Goal: Task Accomplishment & Management: Manage account settings

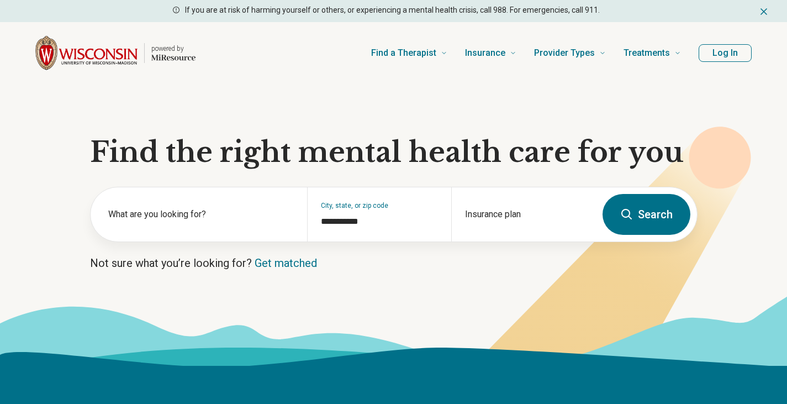
click at [718, 50] on button "Log In" at bounding box center [725, 53] width 53 height 18
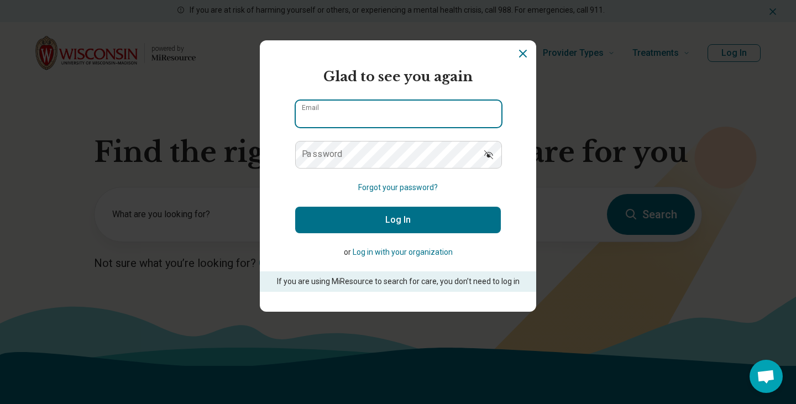
type input "**********"
click at [347, 117] on input "**********" at bounding box center [399, 114] width 206 height 27
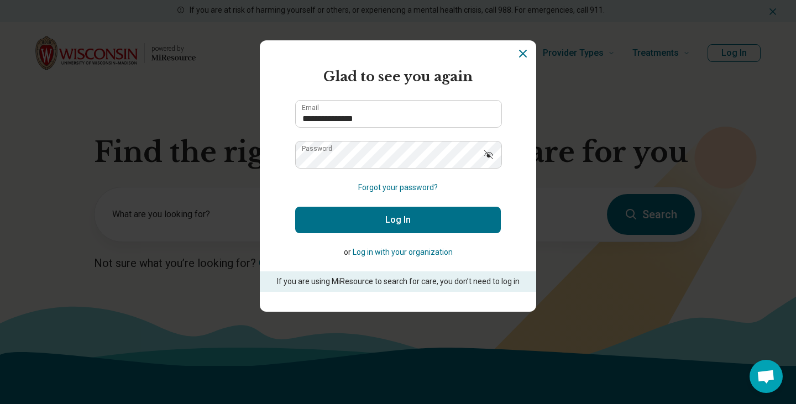
click at [344, 224] on button "Log In" at bounding box center [398, 220] width 206 height 27
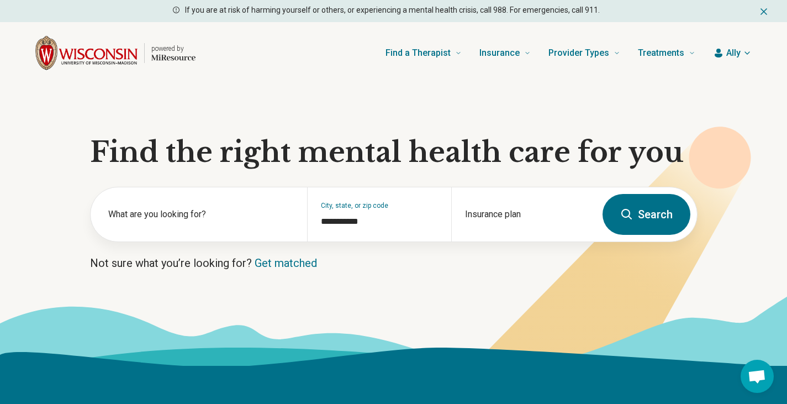
click at [734, 43] on header "powered by Find a Therapist Mental Health Conditions [MEDICAL_DATA] Anxiety [ME…" at bounding box center [394, 53] width 752 height 44
click at [740, 50] on span "Ally" at bounding box center [734, 52] width 14 height 13
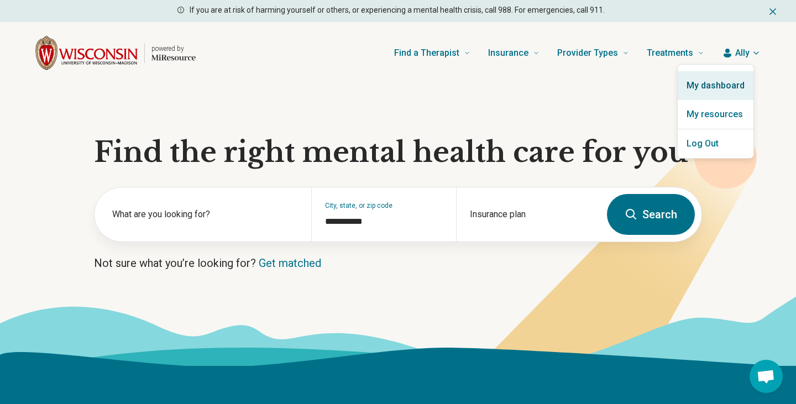
click at [736, 89] on link "My dashboard" at bounding box center [715, 85] width 76 height 29
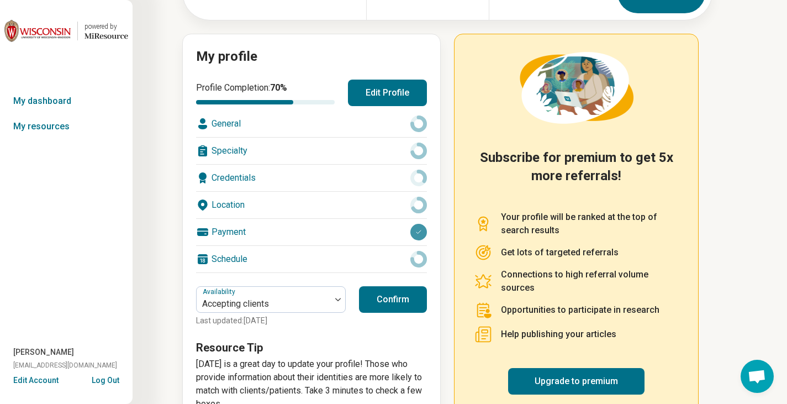
scroll to position [76, 0]
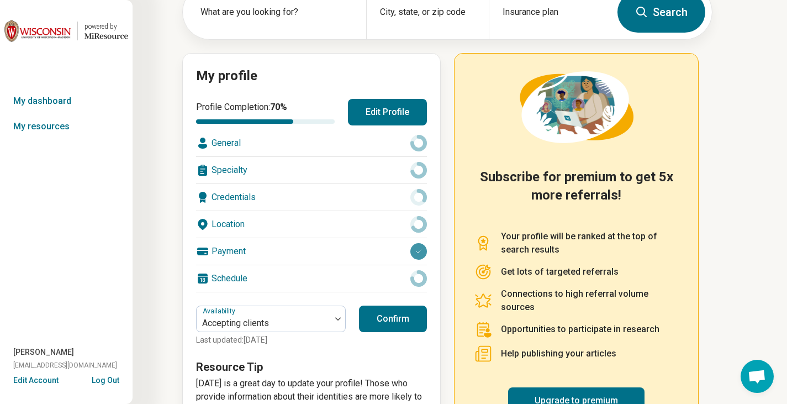
click at [246, 198] on div "Credentials" at bounding box center [311, 197] width 231 height 27
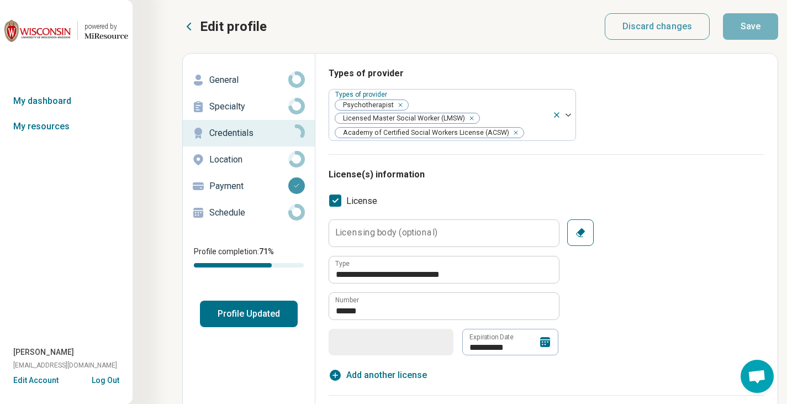
type textarea "*"
click at [234, 214] on p "Schedule" at bounding box center [248, 212] width 79 height 13
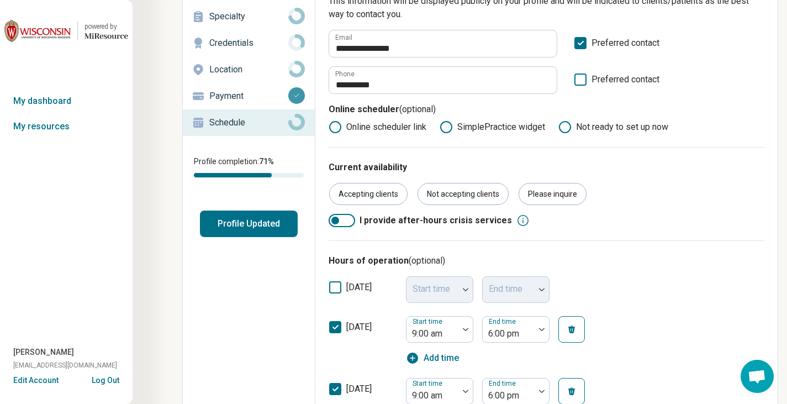
scroll to position [55, 0]
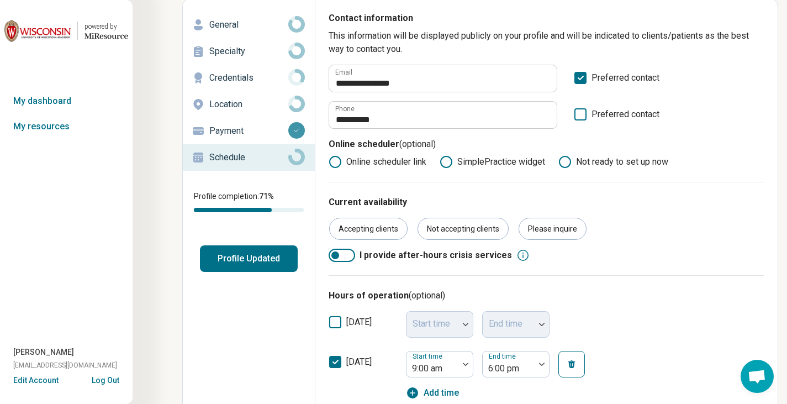
click at [245, 133] on p "Payment" at bounding box center [248, 130] width 79 height 13
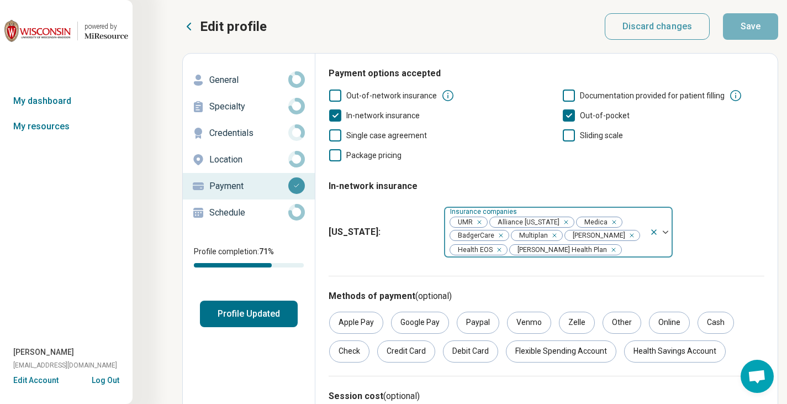
click at [623, 254] on div at bounding box center [634, 249] width 23 height 15
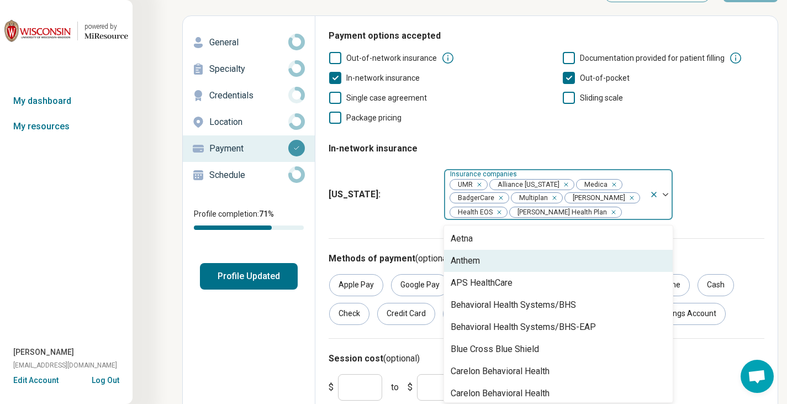
scroll to position [41, 0]
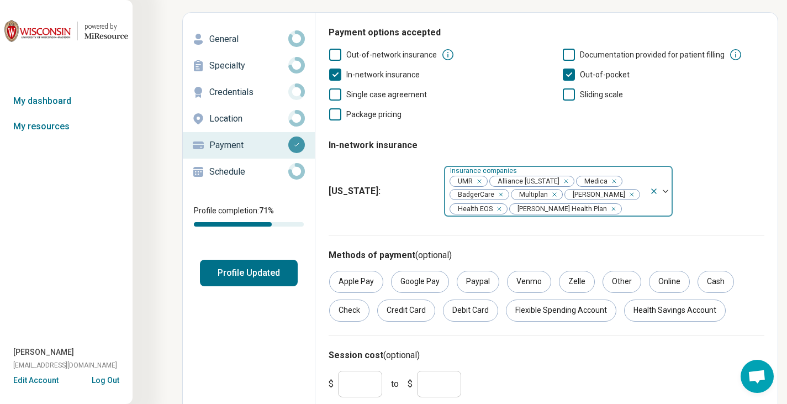
click at [623, 208] on div at bounding box center [634, 208] width 23 height 15
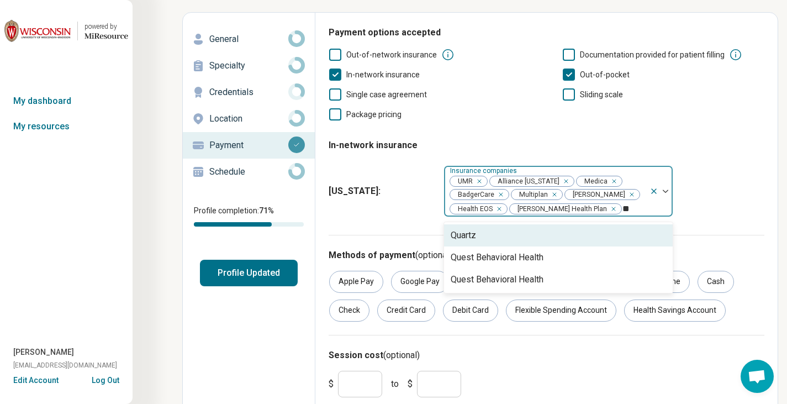
type input "*"
